Goal: Task Accomplishment & Management: Use online tool/utility

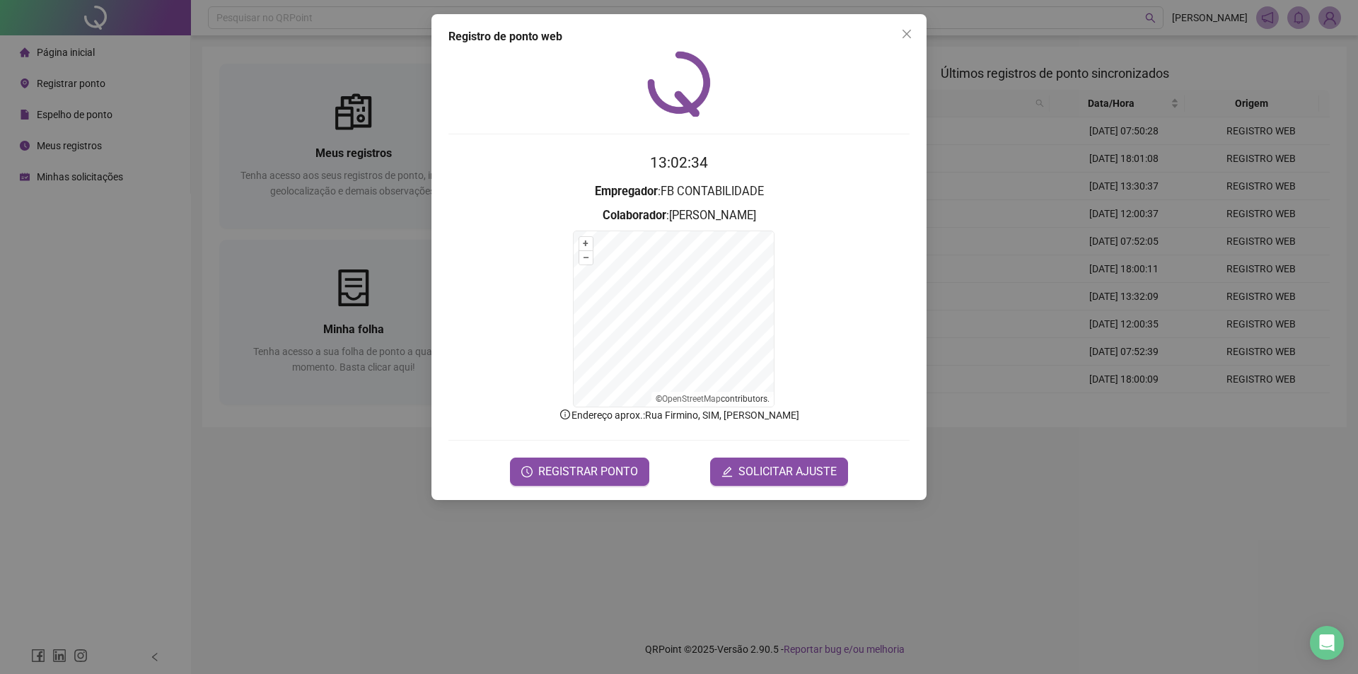
click at [1063, 513] on div "Registro de ponto web 13:02:34 Empregador : FB CONTABILIDADE Colaborador : [PER…" at bounding box center [679, 337] width 1358 height 674
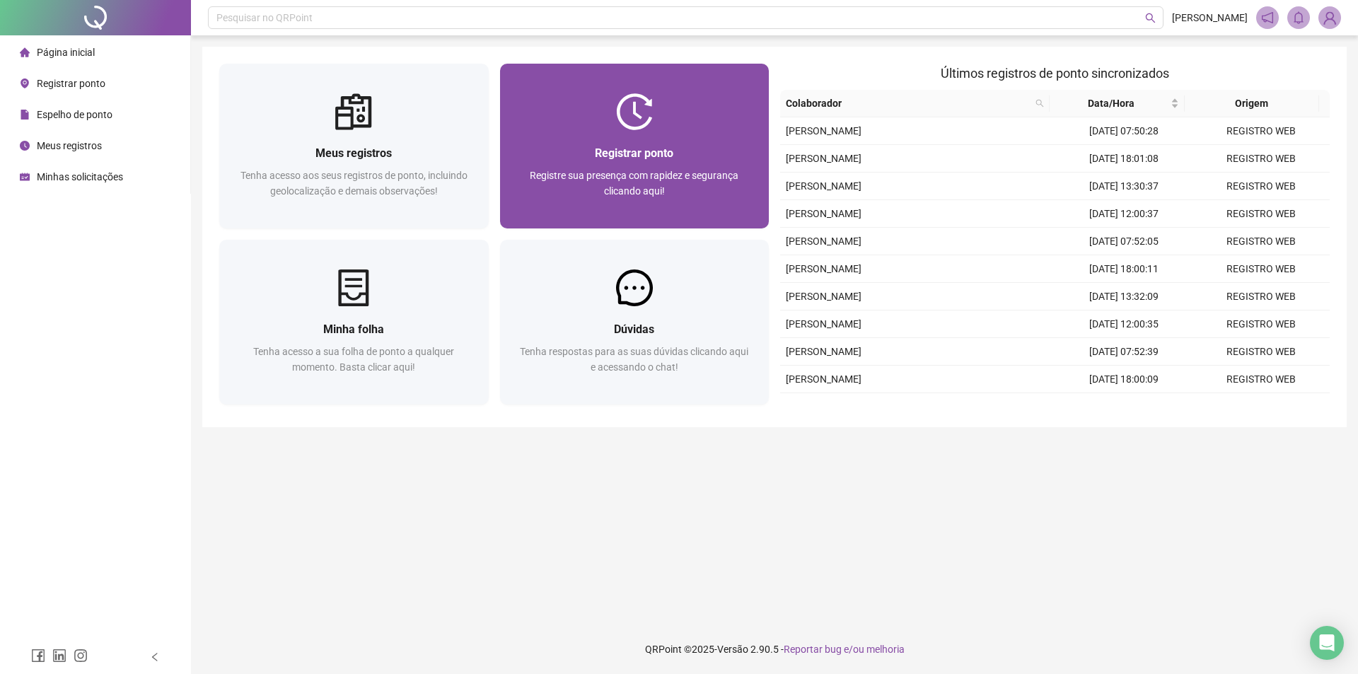
click at [597, 144] on div "Registrar ponto Registre sua presença com rapidez e segurança clicando aqui!" at bounding box center [634, 179] width 269 height 98
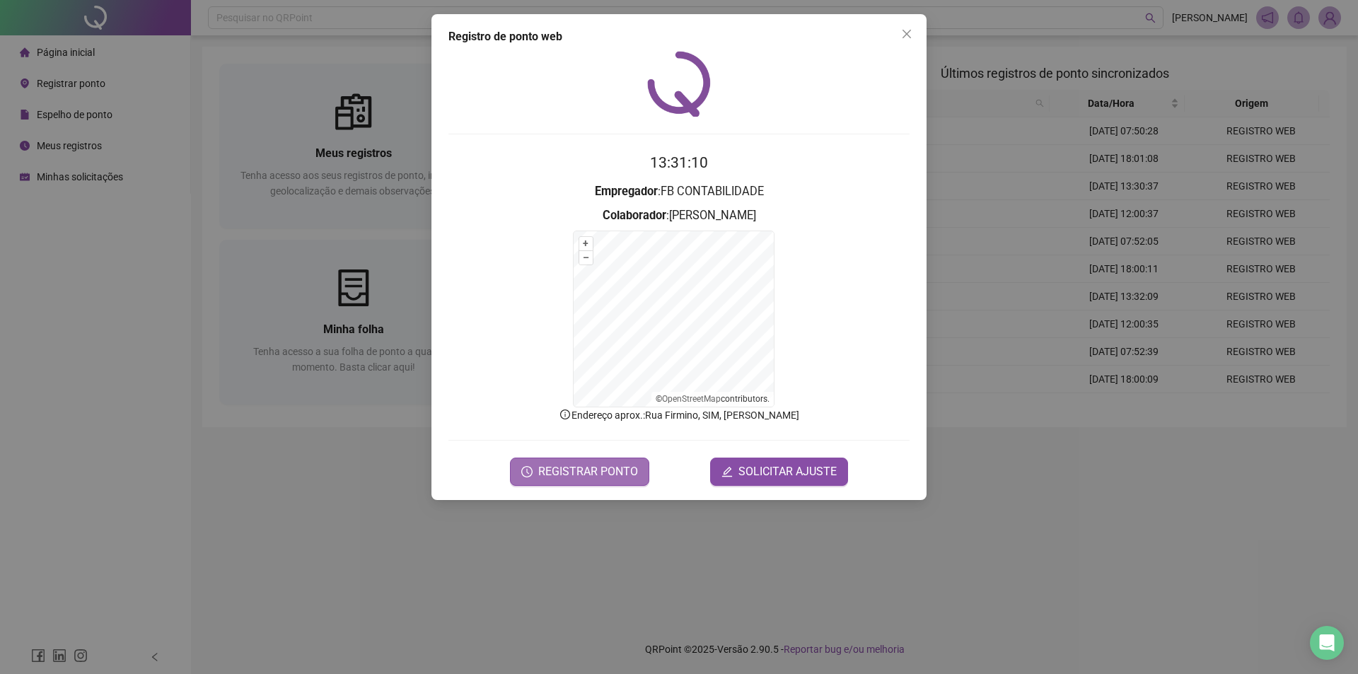
click at [583, 474] on span "REGISTRAR PONTO" at bounding box center [588, 471] width 100 height 17
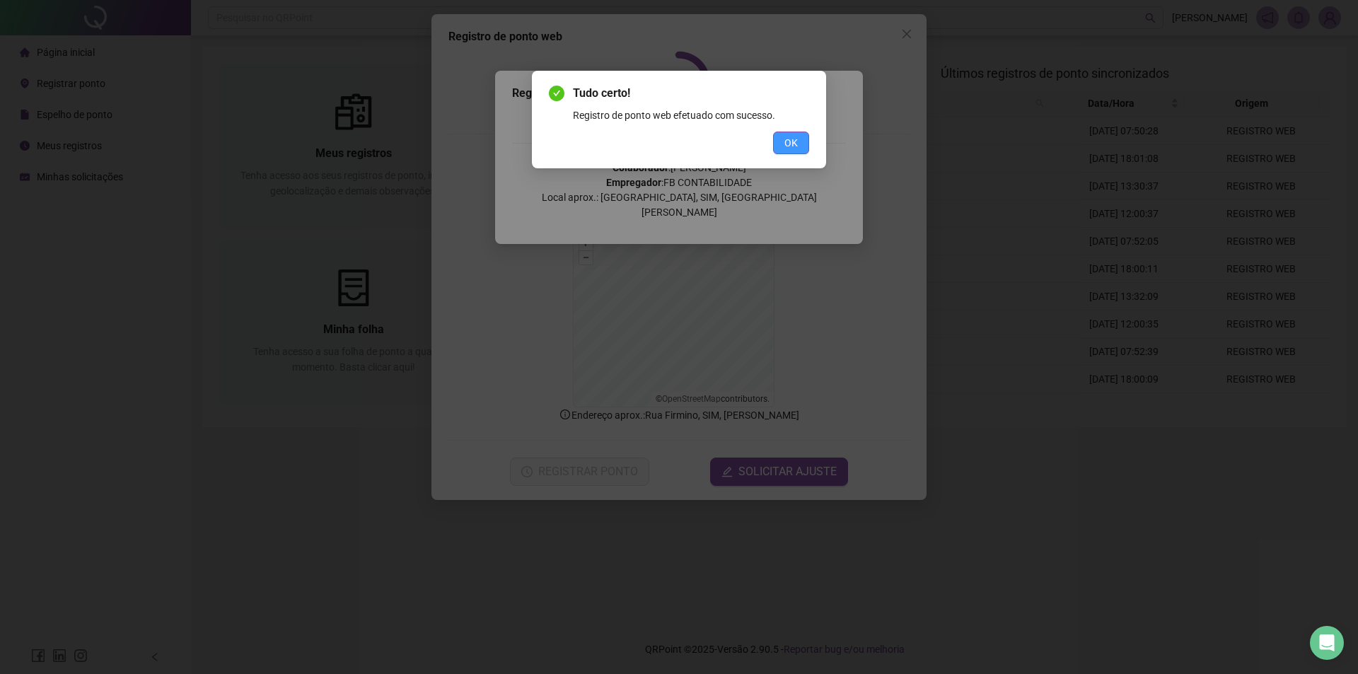
click at [789, 146] on span "OK" at bounding box center [790, 143] width 13 height 16
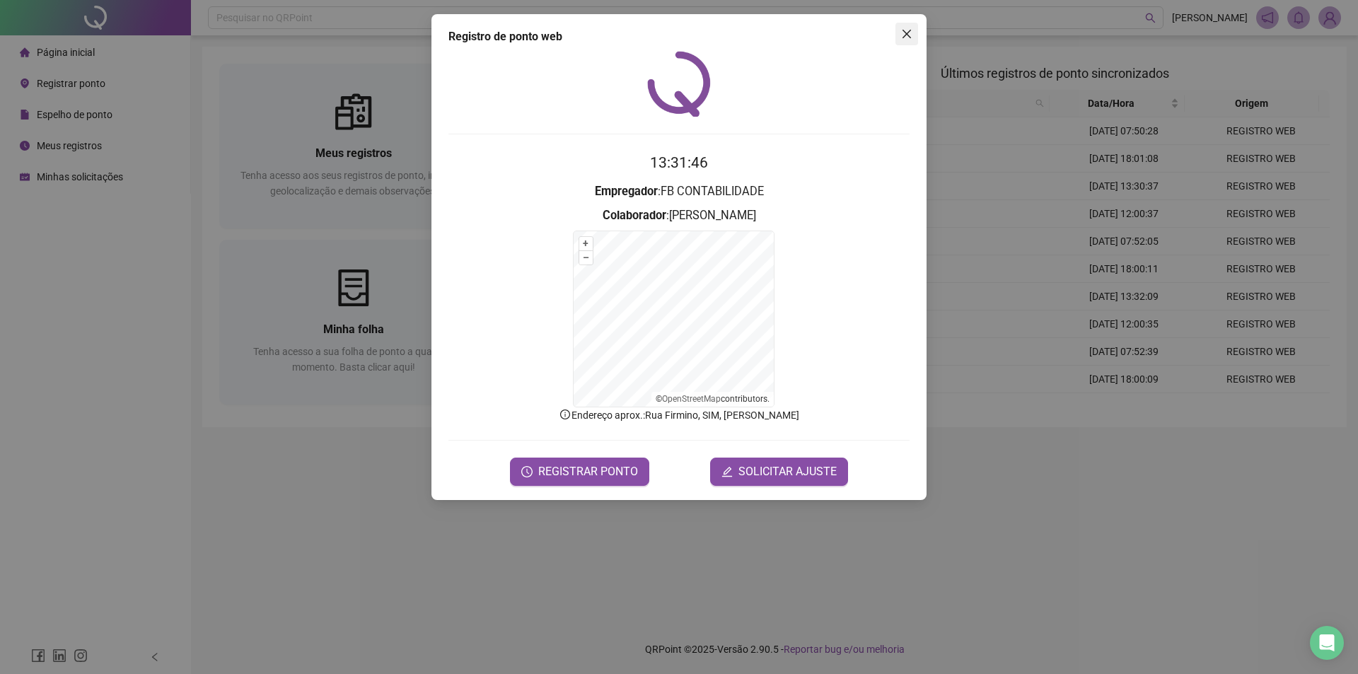
click at [904, 38] on icon "close" at bounding box center [906, 33] width 11 height 11
